Goal: Information Seeking & Learning: Learn about a topic

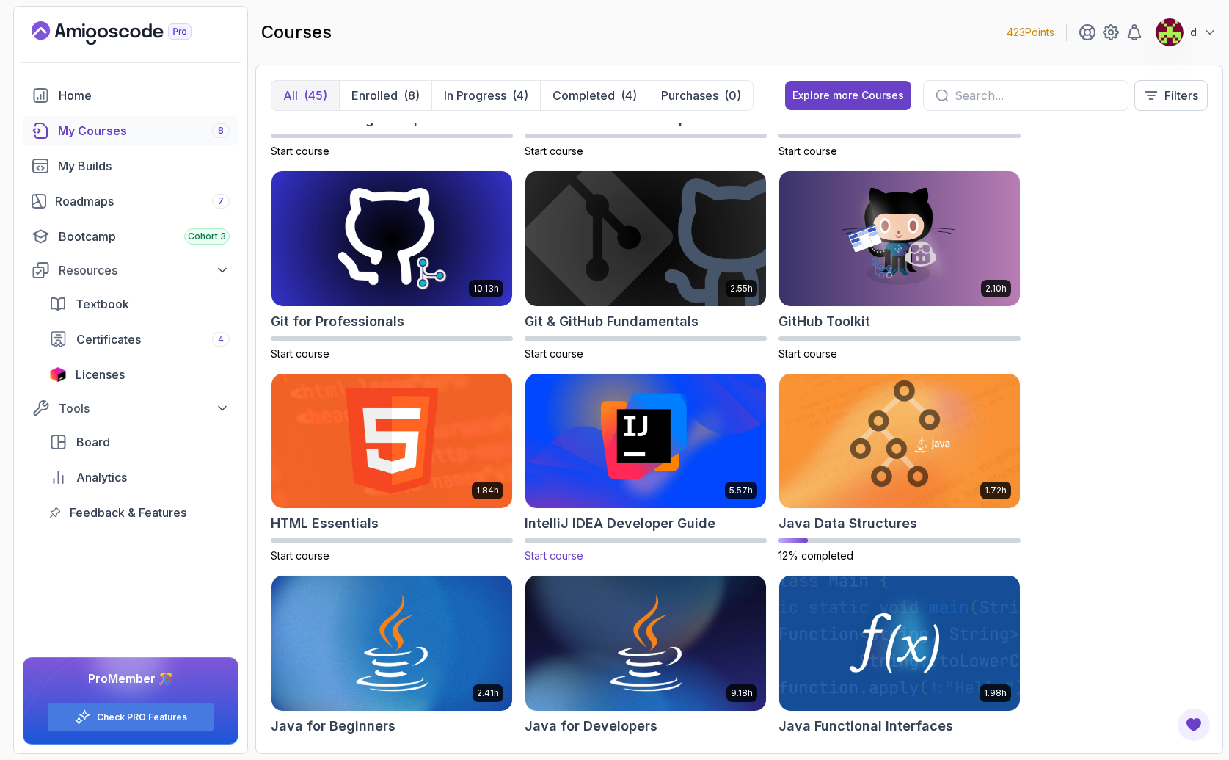
scroll to position [646, 0]
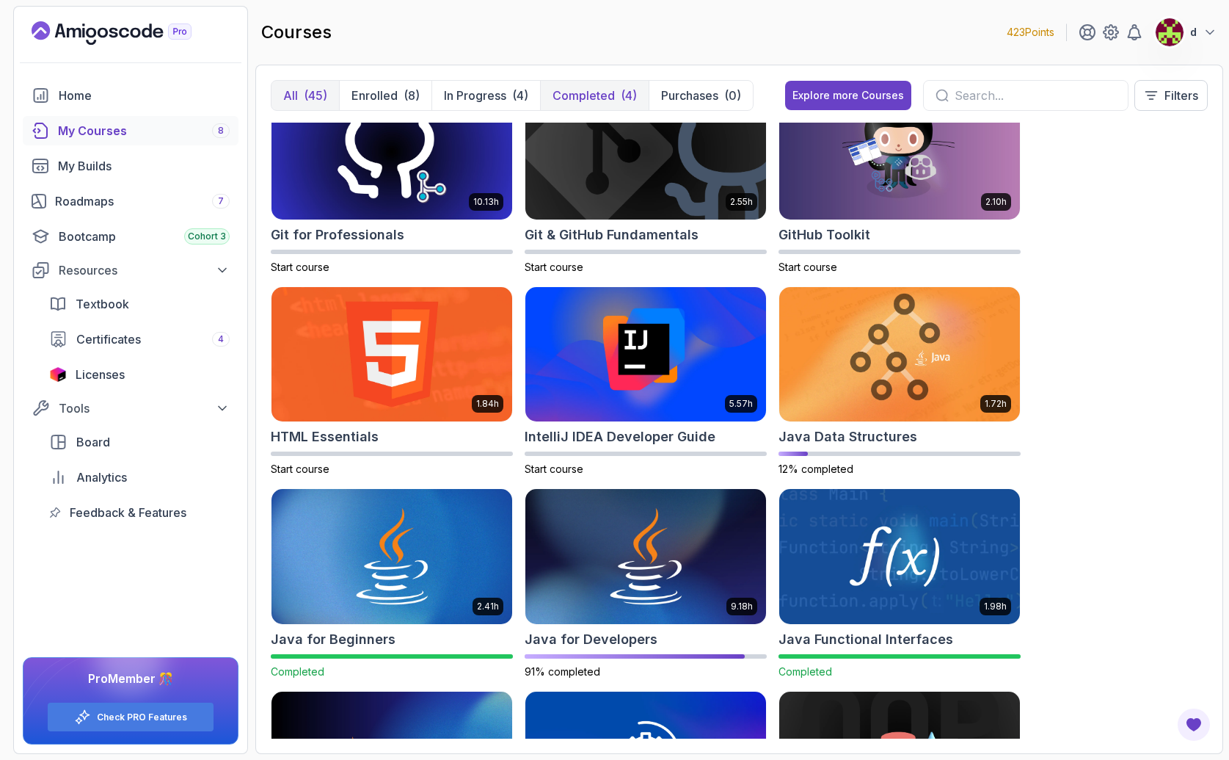
click at [581, 98] on p "Completed" at bounding box center [584, 96] width 62 height 18
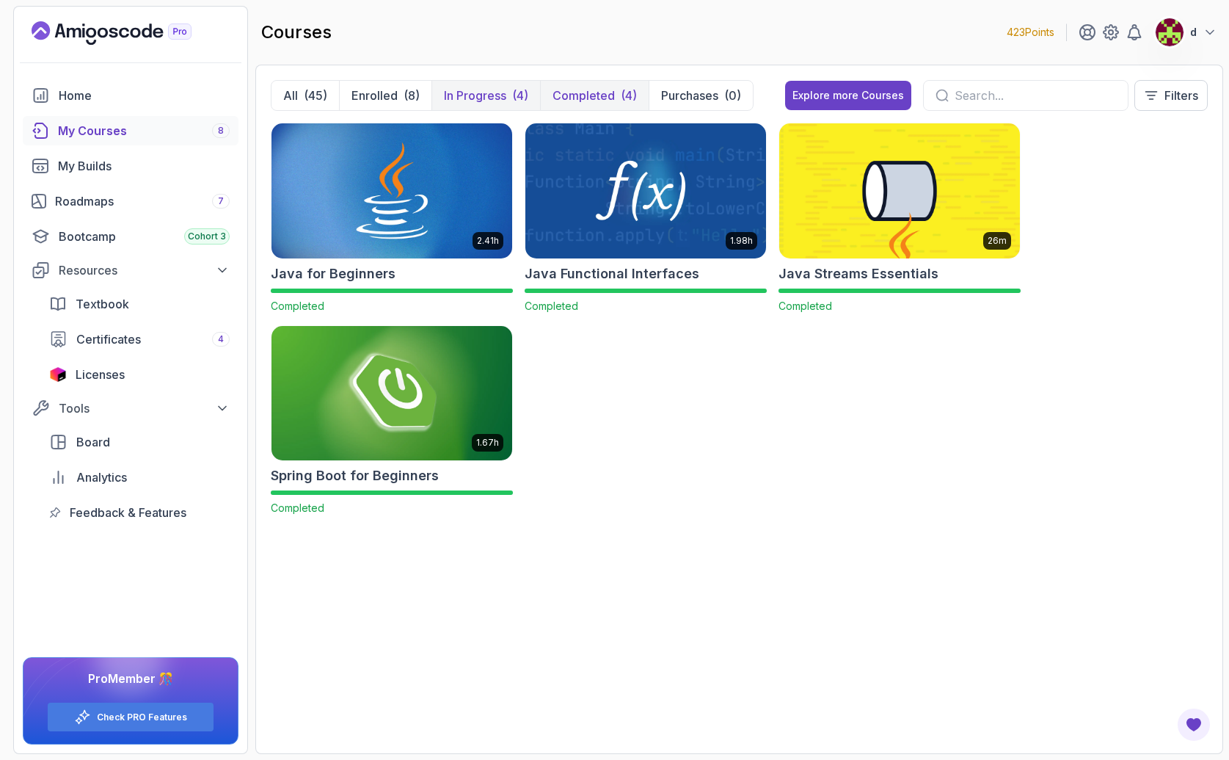
click at [492, 96] on p "In Progress" at bounding box center [475, 96] width 62 height 18
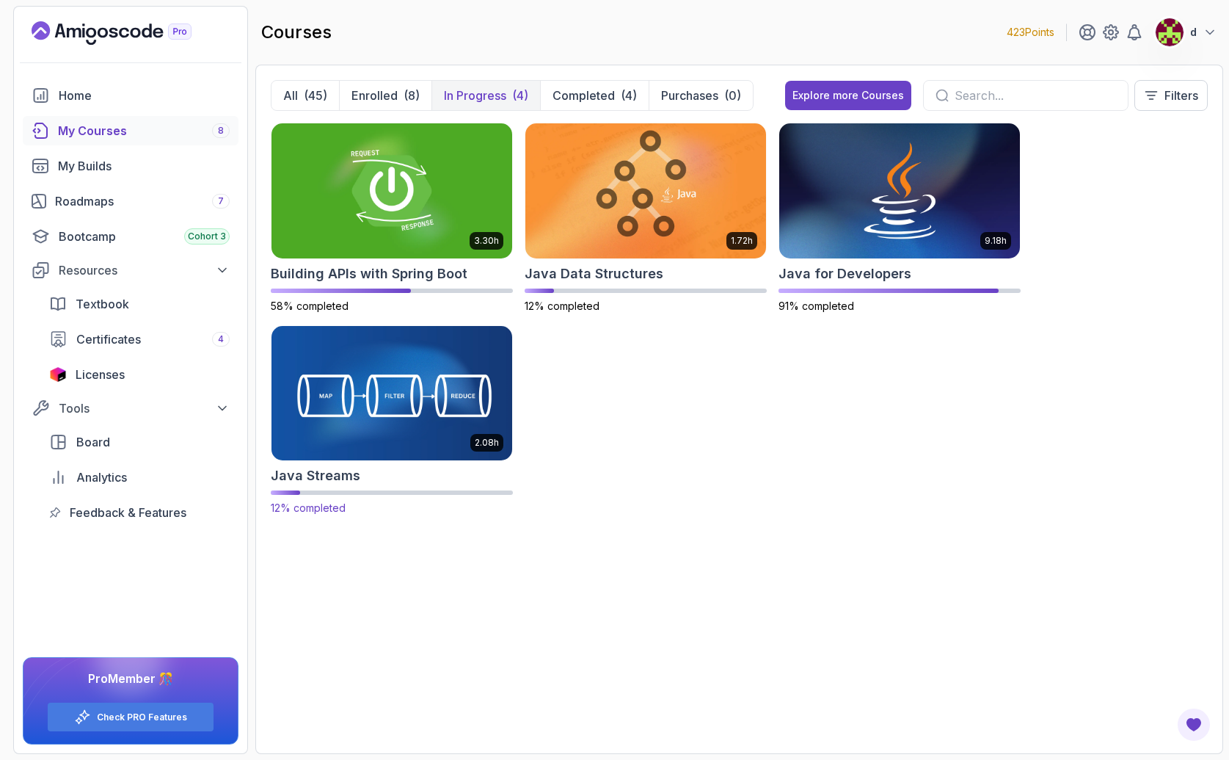
click at [376, 390] on img at bounding box center [392, 393] width 252 height 142
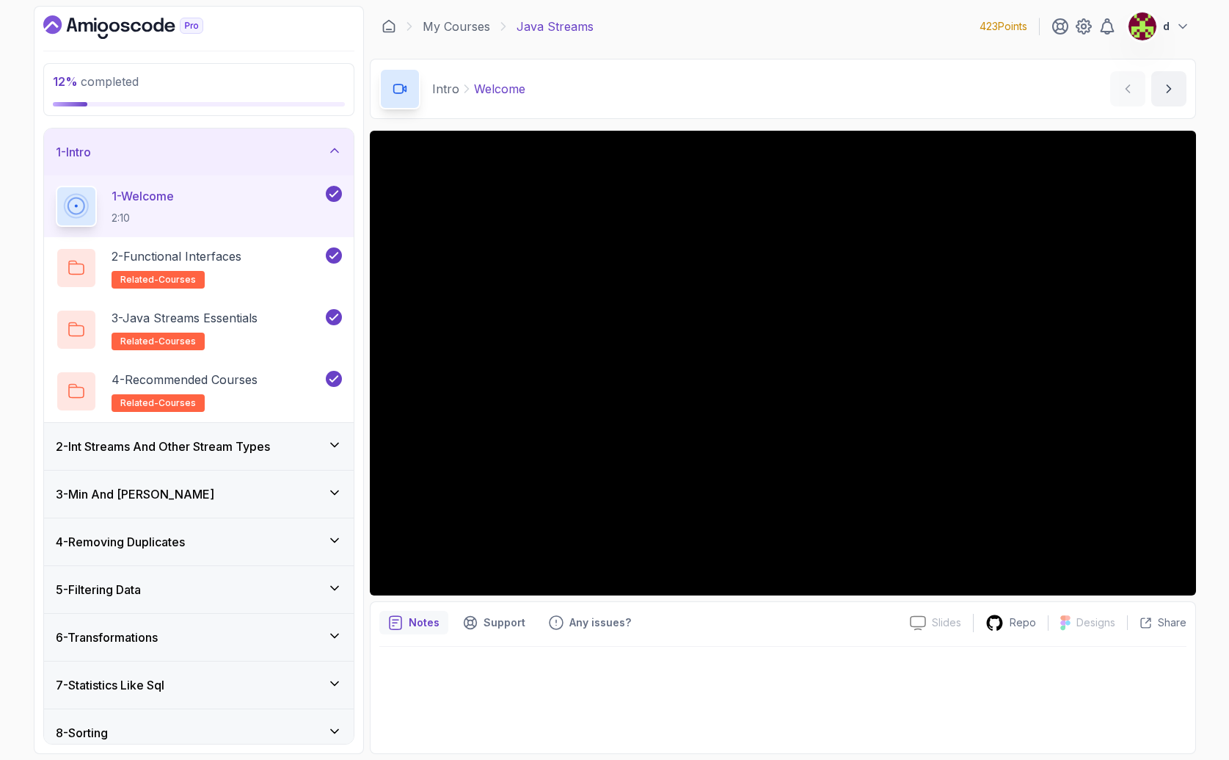
scroll to position [3, 0]
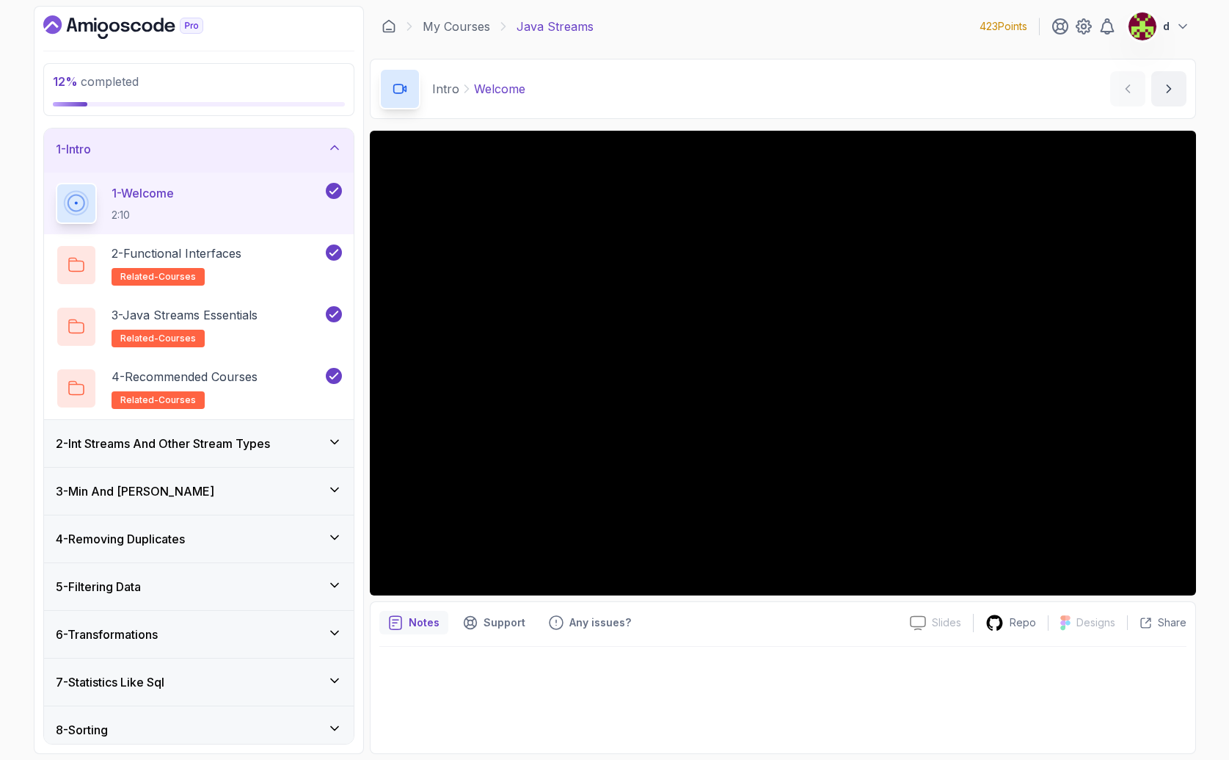
click at [170, 454] on div "2 - Int Streams And Other Stream Types" at bounding box center [199, 443] width 310 height 47
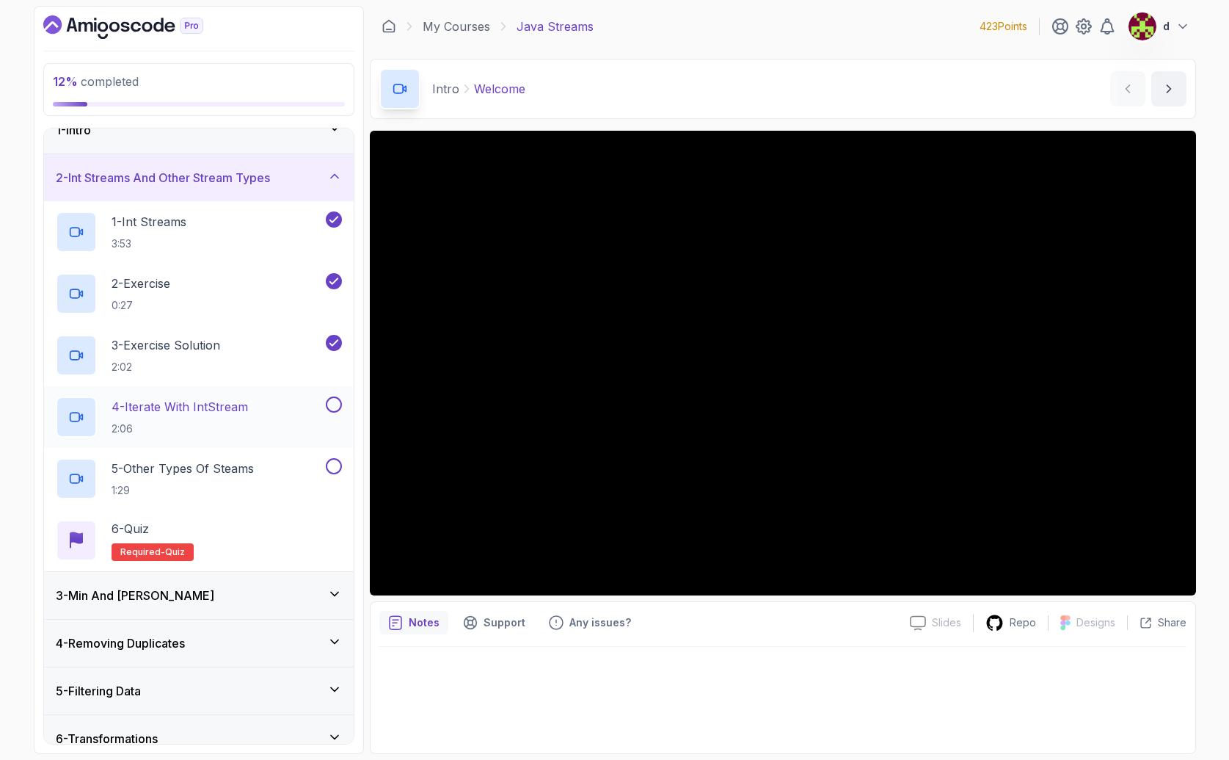
scroll to position [33, 0]
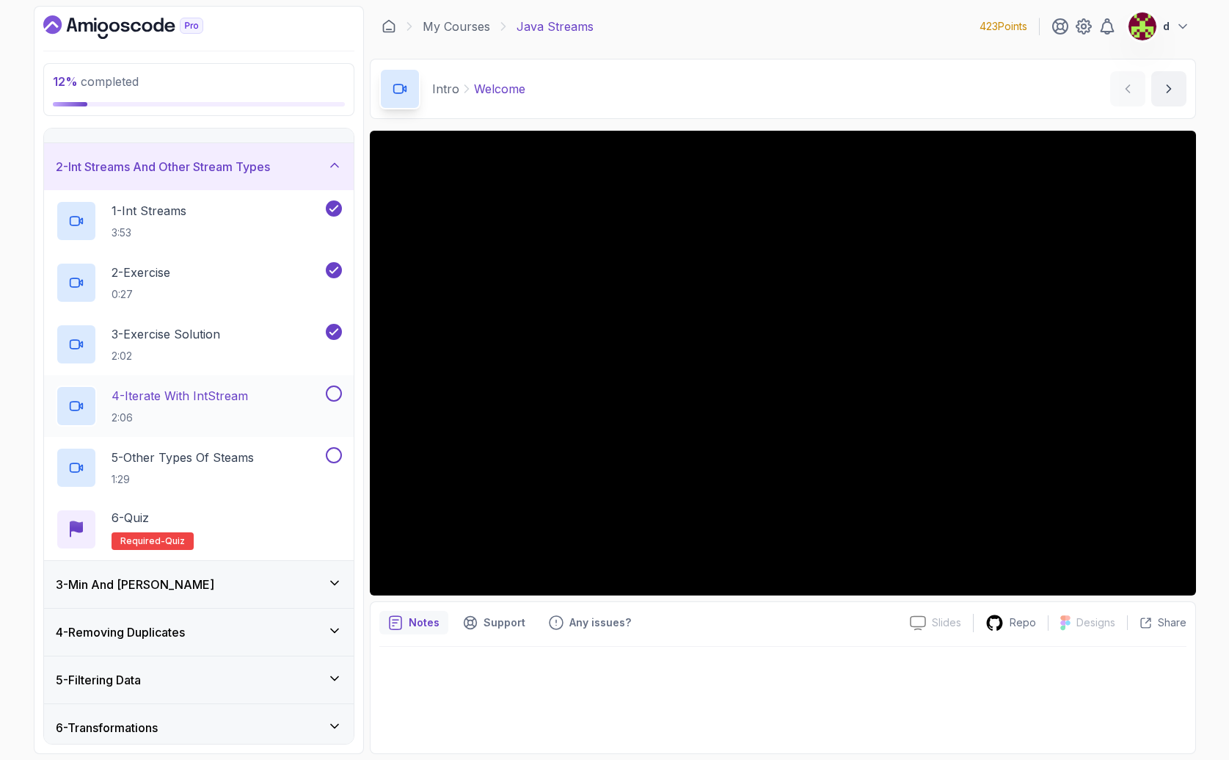
click at [228, 413] on p "2:06" at bounding box center [180, 417] width 136 height 15
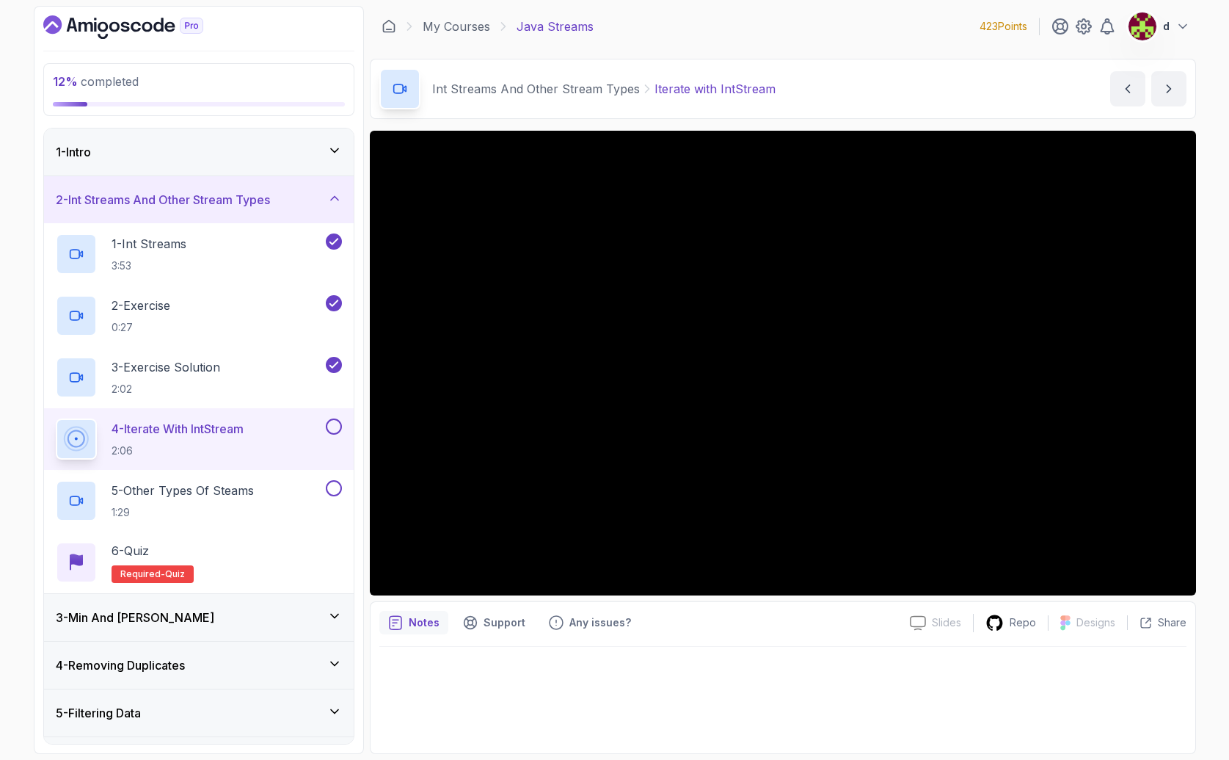
click at [99, 26] on icon "Dashboard" at bounding box center [103, 27] width 10 height 10
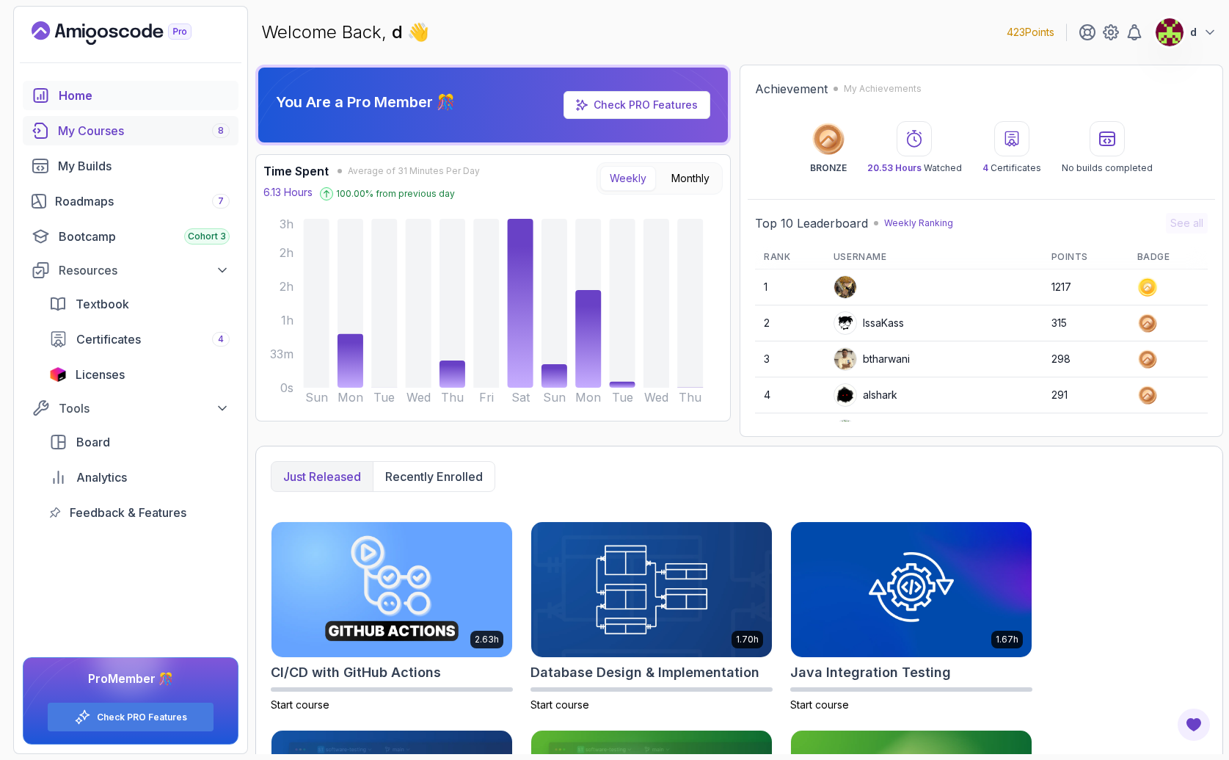
click at [106, 135] on div "My Courses 8" at bounding box center [144, 131] width 172 height 18
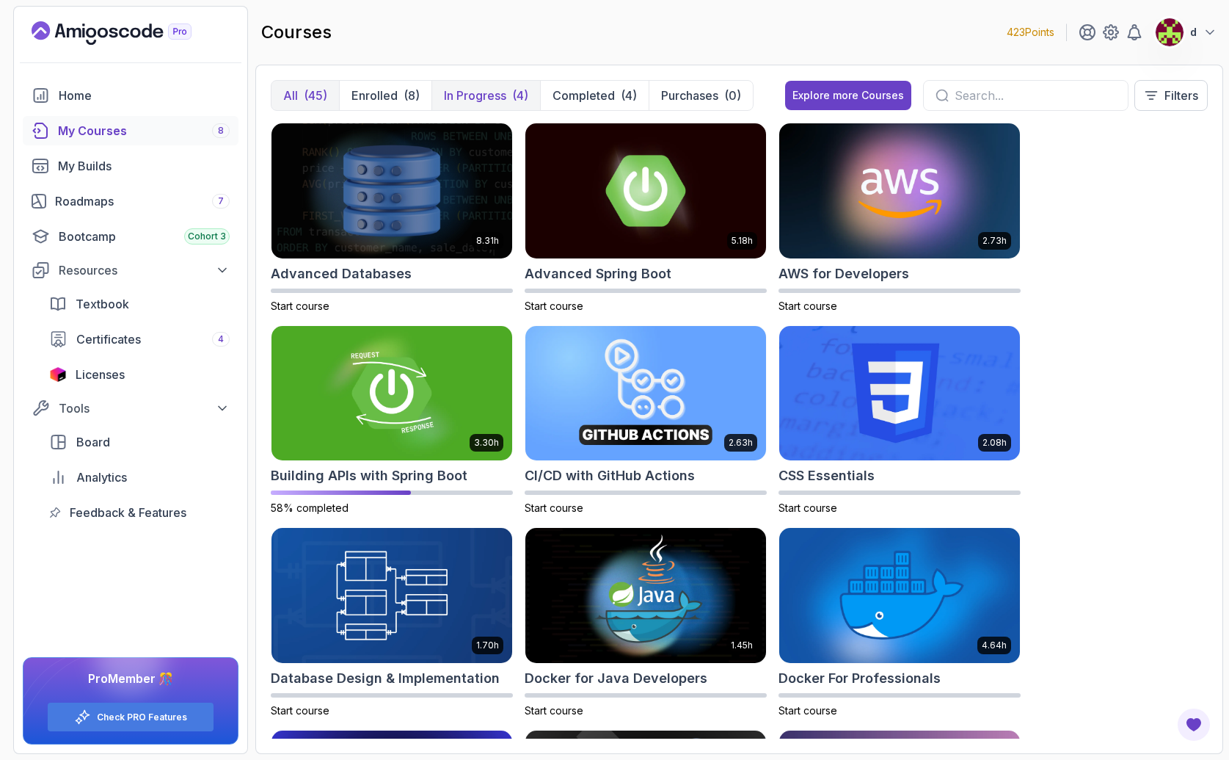
click at [500, 98] on p "In Progress" at bounding box center [475, 96] width 62 height 18
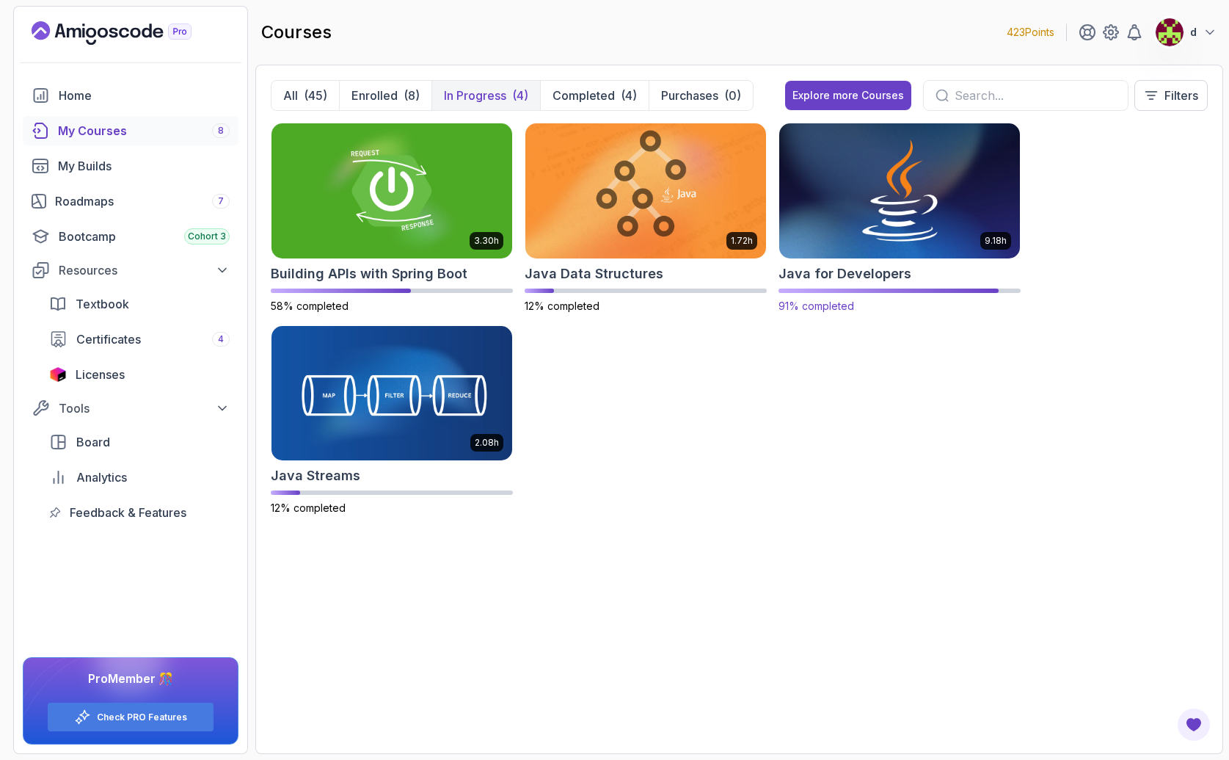
click at [990, 223] on img at bounding box center [899, 191] width 252 height 142
